Goal: Transaction & Acquisition: Book appointment/travel/reservation

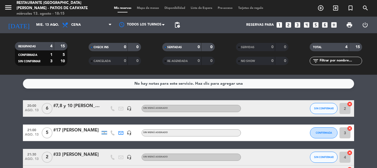
click at [289, 24] on icon "looks_two" at bounding box center [288, 24] width 7 height 7
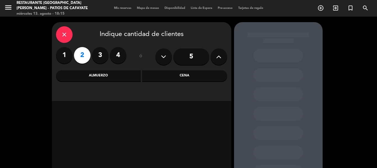
click at [194, 77] on div "Cena" at bounding box center [184, 75] width 85 height 11
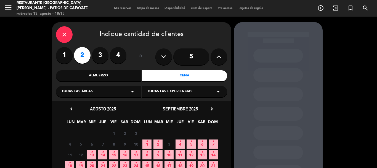
click at [91, 152] on icon "•" at bounding box center [92, 151] width 2 height 9
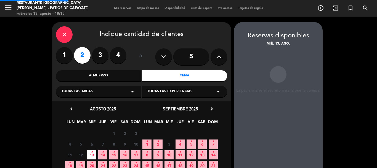
scroll to position [22, 0]
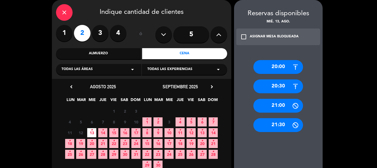
click at [270, 62] on div "20:00" at bounding box center [279, 67] width 50 height 14
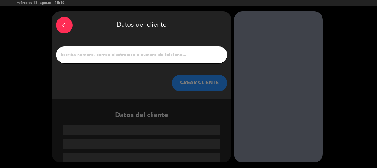
scroll to position [11, 0]
click at [115, 49] on div at bounding box center [141, 54] width 171 height 17
click at [93, 59] on div at bounding box center [141, 54] width 171 height 17
click at [76, 57] on input "1" at bounding box center [141, 55] width 163 height 8
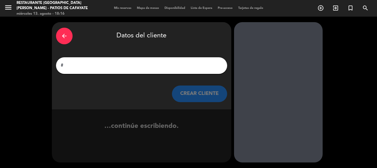
scroll to position [0, 0]
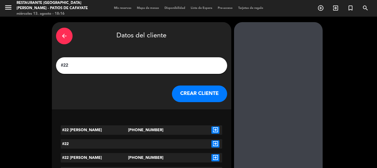
paste input "[PERSON_NAME]"
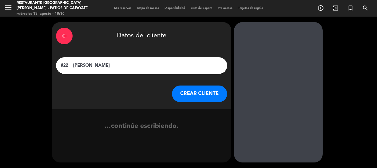
type input "#22 [PERSON_NAME]"
click at [200, 96] on button "CREAR CLIENTE" at bounding box center [199, 93] width 55 height 17
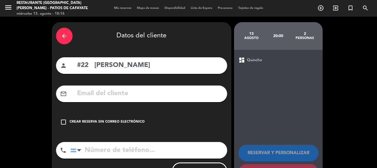
click at [69, 123] on div "check_box_outline_blank Crear reserva sin correo electrónico" at bounding box center [141, 122] width 171 height 17
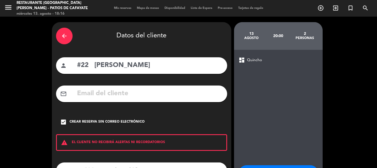
scroll to position [45, 0]
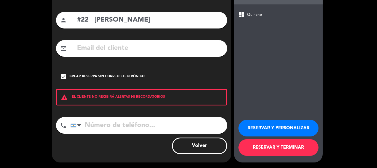
drag, startPoint x: 273, startPoint y: 151, endPoint x: 272, endPoint y: 142, distance: 8.7
click at [272, 148] on button "RESERVAR Y TERMINAR" at bounding box center [279, 147] width 80 height 17
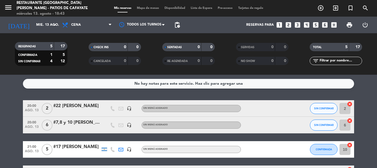
click at [289, 25] on icon "looks_two" at bounding box center [288, 24] width 7 height 7
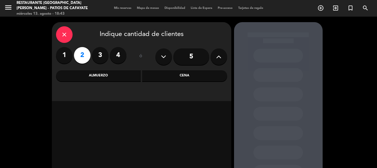
click at [180, 77] on div "Cena" at bounding box center [184, 75] width 85 height 11
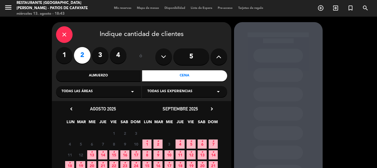
click at [94, 154] on span "13 •" at bounding box center [91, 154] width 9 height 9
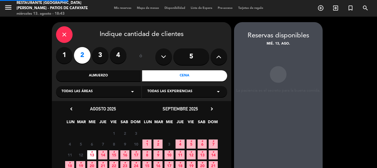
scroll to position [22, 0]
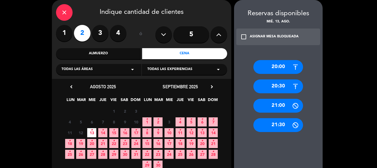
click at [287, 84] on div "20:30" at bounding box center [279, 86] width 50 height 14
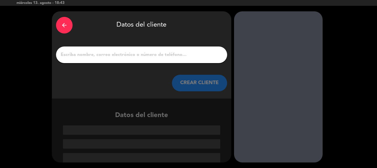
click at [89, 57] on input "1" at bounding box center [141, 55] width 163 height 8
paste input "[PERSON_NAME],"
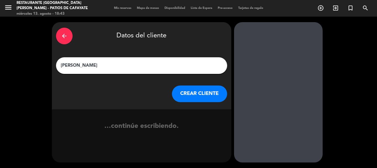
type input "[PERSON_NAME]"
click at [210, 92] on button "CREAR CLIENTE" at bounding box center [199, 93] width 55 height 17
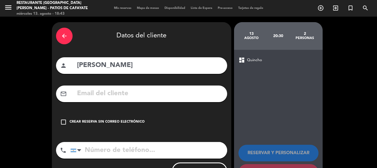
drag, startPoint x: 65, startPoint y: 119, endPoint x: 86, endPoint y: 117, distance: 20.3
click at [65, 118] on div "check_box_outline_blank Crear reserva sin correo electrónico" at bounding box center [141, 122] width 171 height 17
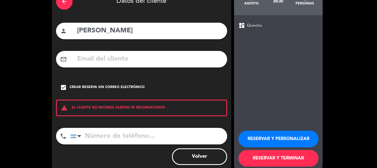
scroll to position [45, 0]
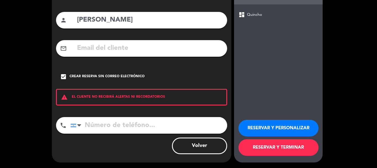
click at [273, 151] on button "RESERVAR Y TERMINAR" at bounding box center [279, 147] width 80 height 17
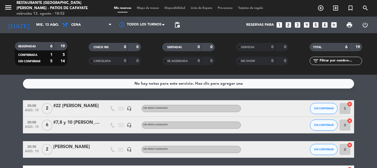
click at [289, 27] on icon "looks_two" at bounding box center [288, 24] width 7 height 7
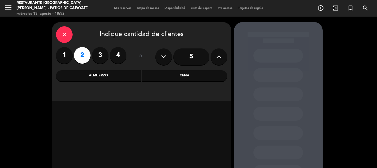
click at [168, 75] on div "Cena" at bounding box center [184, 75] width 85 height 11
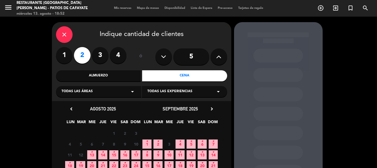
click at [91, 154] on icon "•" at bounding box center [92, 151] width 2 height 9
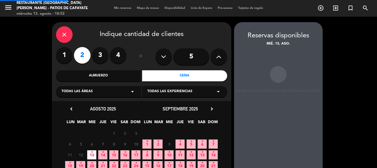
scroll to position [22, 0]
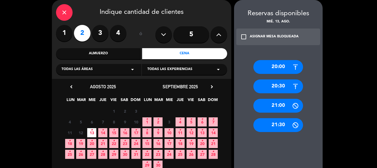
click at [277, 85] on div "20:30" at bounding box center [279, 86] width 50 height 14
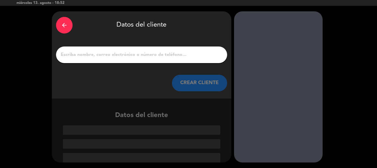
scroll to position [11, 0]
click at [99, 55] on input "1" at bounding box center [141, 55] width 163 height 8
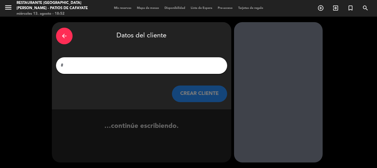
scroll to position [0, 0]
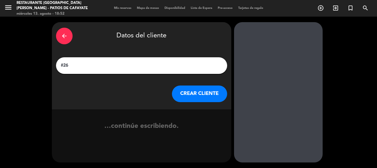
paste input "[PERSON_NAME]"
type input "#26 [PERSON_NAME]"
click at [188, 88] on button "CREAR CLIENTE" at bounding box center [199, 93] width 55 height 17
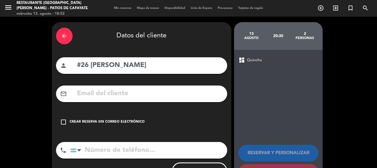
click at [63, 123] on icon "check_box_outline_blank" at bounding box center [63, 121] width 7 height 7
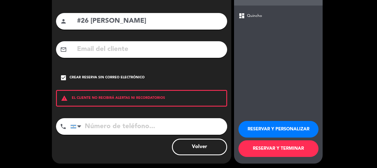
scroll to position [45, 0]
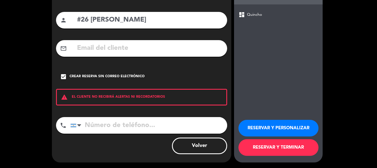
drag, startPoint x: 274, startPoint y: 146, endPoint x: 273, endPoint y: 141, distance: 5.0
click at [274, 143] on button "RESERVAR Y TERMINAR" at bounding box center [279, 147] width 80 height 17
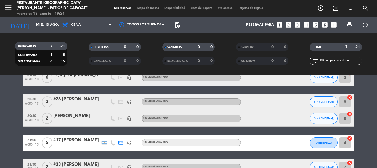
scroll to position [44, 0]
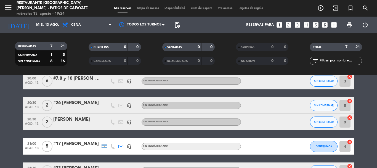
click at [75, 103] on div "#26 [PERSON_NAME]" at bounding box center [76, 102] width 47 height 7
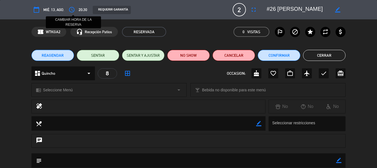
click at [71, 8] on icon "access_time" at bounding box center [71, 9] width 7 height 7
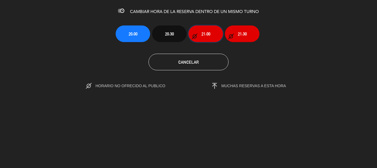
click at [209, 32] on span "21:00" at bounding box center [206, 34] width 9 height 6
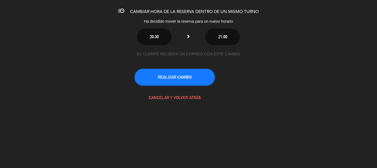
click at [183, 75] on button "REALIZAR CAMBIO" at bounding box center [175, 77] width 80 height 17
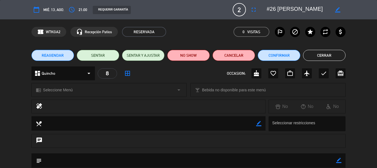
click at [309, 53] on button "Cerrar" at bounding box center [324, 55] width 43 height 11
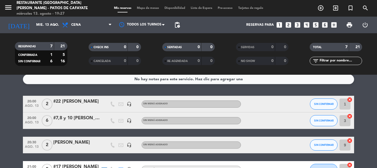
scroll to position [0, 0]
